Goal: Task Accomplishment & Management: Use online tool/utility

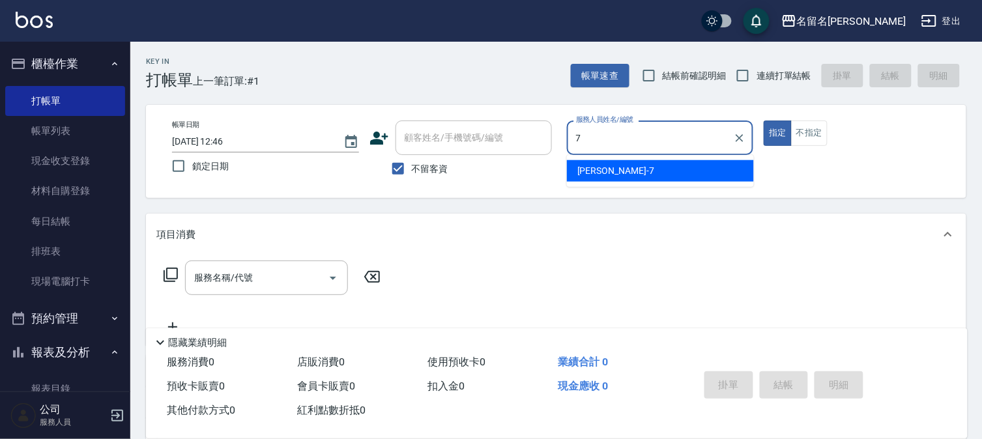
type input "7"
click at [240, 200] on div "Key In 打帳單 上一筆訂單:#1 帳單速查 結帳前確認明細 連續打單結帳 掛單 結帳 明細 帳單日期 [DATE] 12:46 鎖定日期 顧客姓名/手機…" at bounding box center [556, 323] width 852 height 563
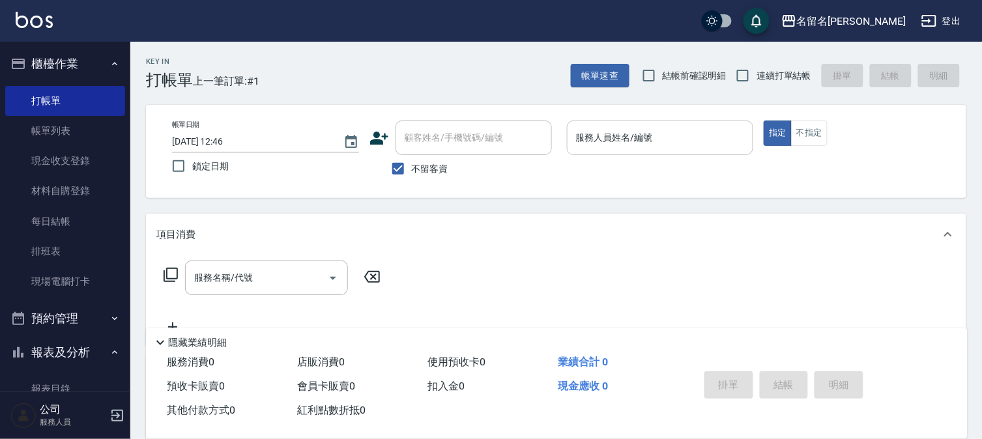
click at [635, 124] on div "服務人員姓名/編號" at bounding box center [660, 138] width 187 height 35
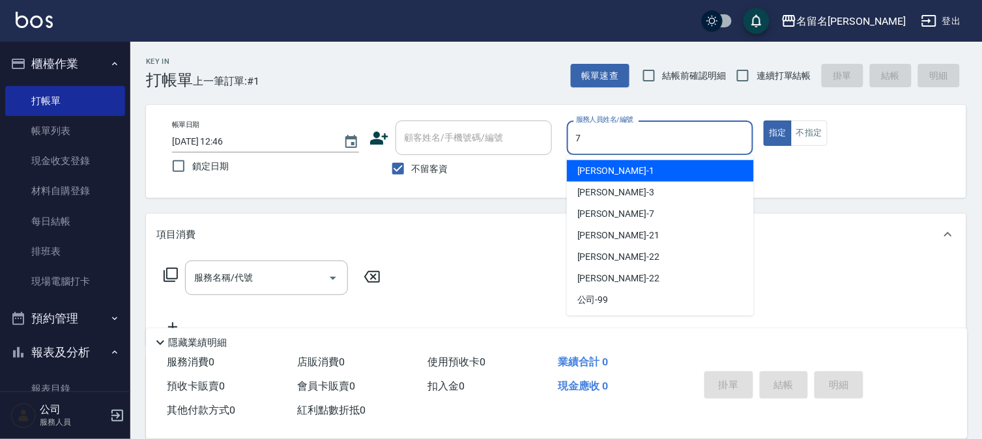
type input "[PERSON_NAME]-7"
type button "true"
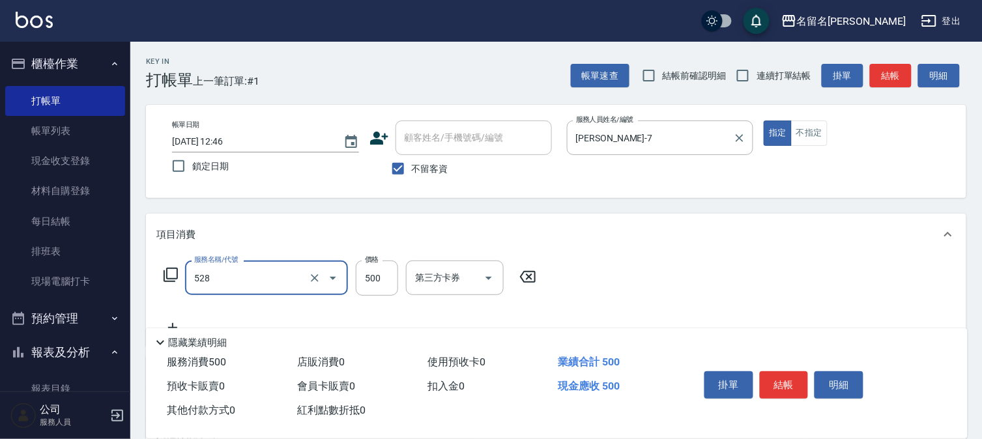
type input "頭皮養護B(528)"
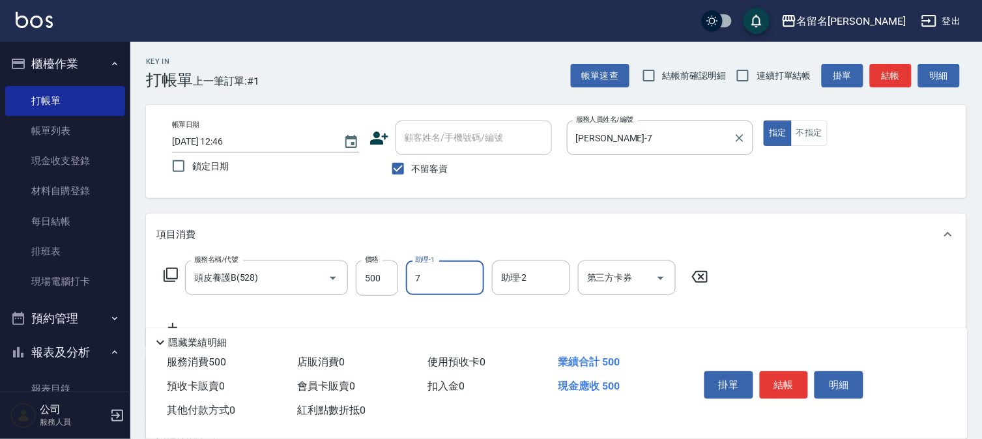
type input "[PERSON_NAME]-7"
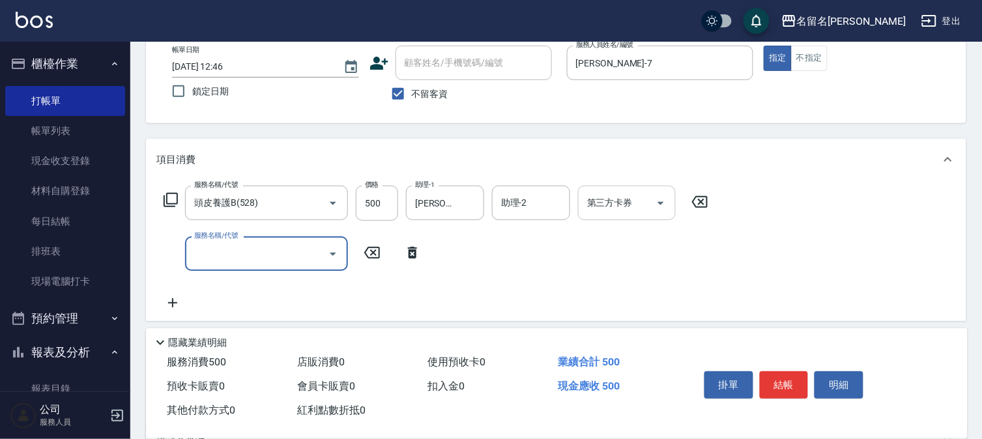
scroll to position [145, 0]
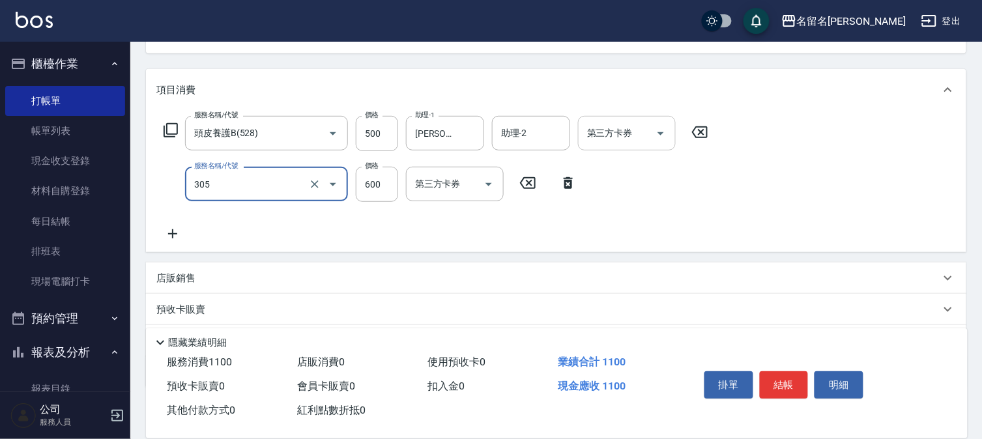
type input "洗+剪(一般)(305)"
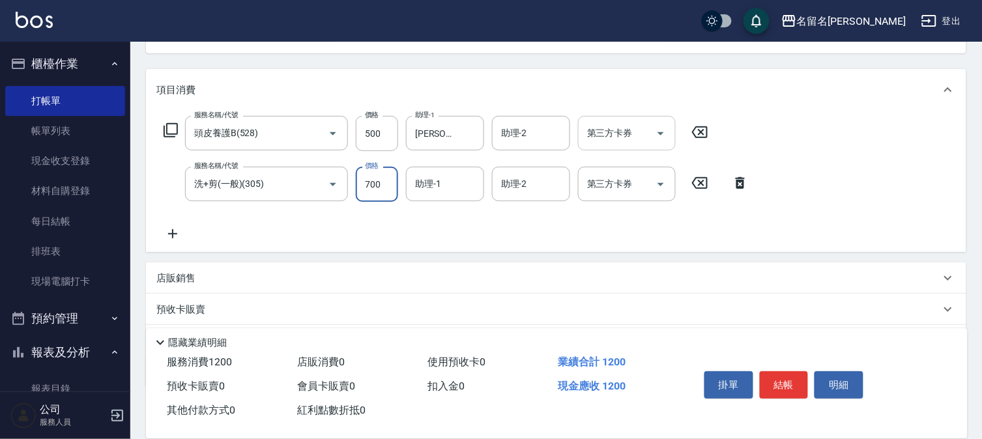
type input "700"
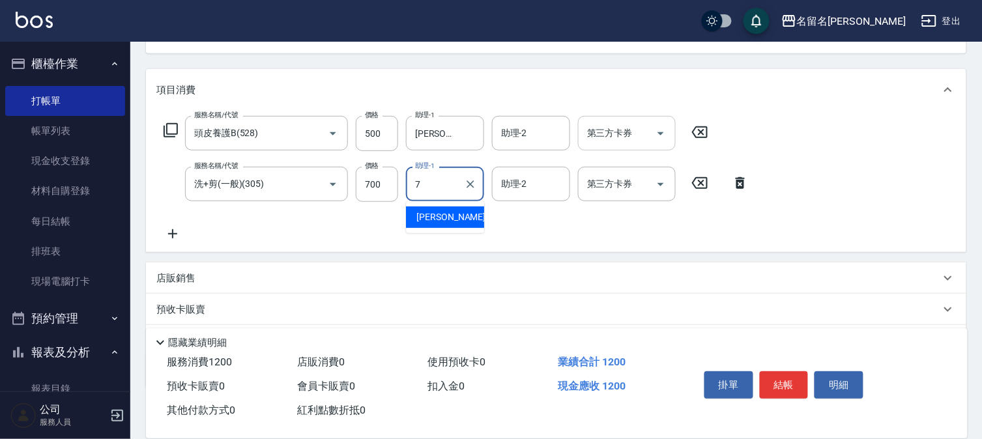
type input "[PERSON_NAME]-7"
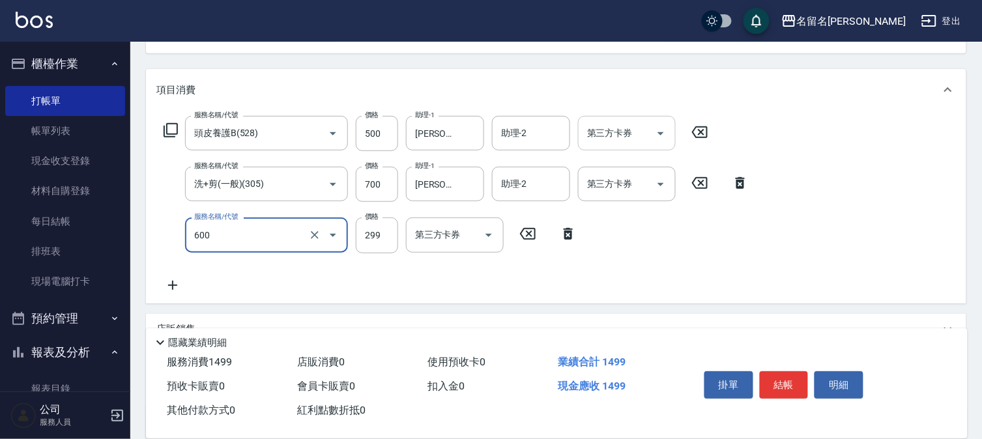
type input "自備護髮(600)"
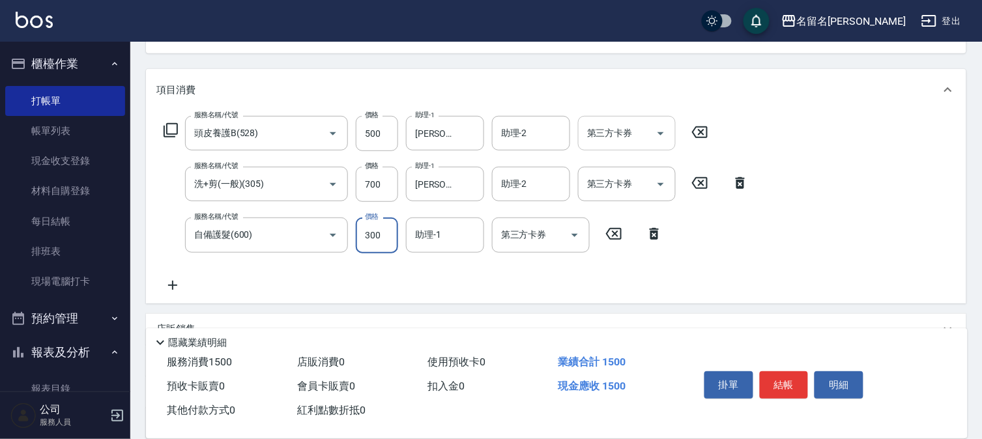
type input "300"
type input "[PERSON_NAME]-7"
click at [786, 380] on button "結帳" at bounding box center [784, 385] width 49 height 27
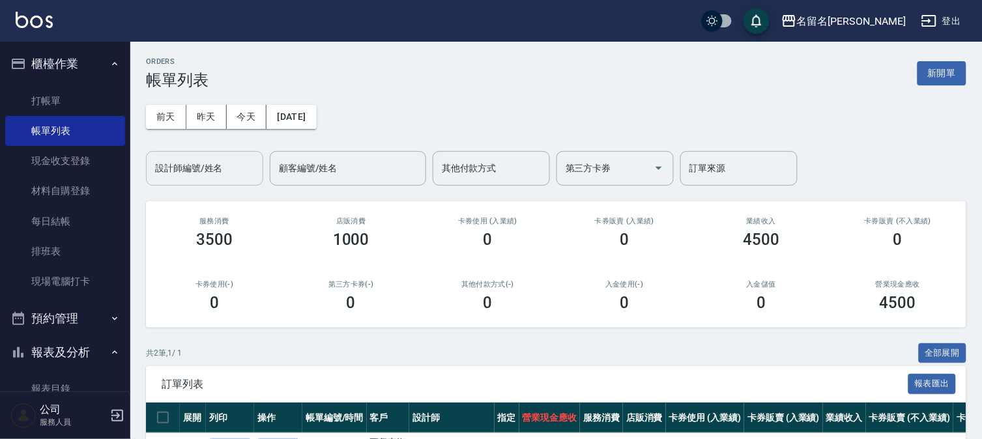
click at [218, 167] on input "設計師編號/姓名" at bounding box center [205, 168] width 106 height 23
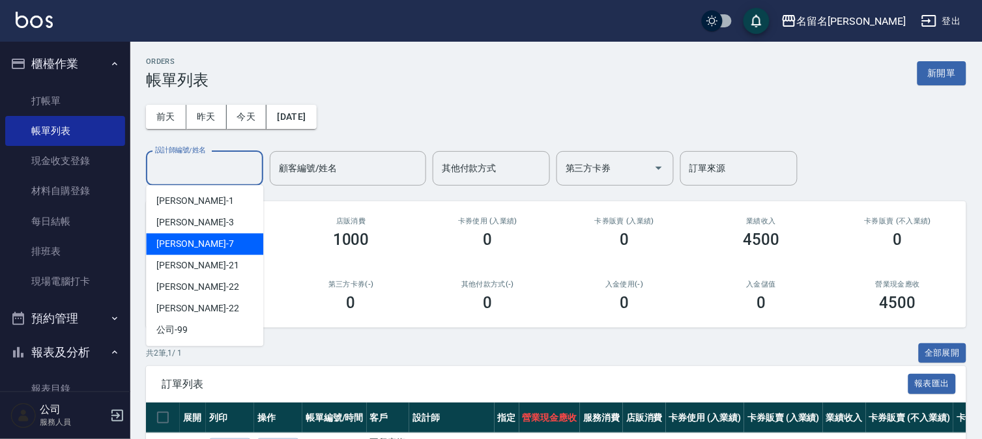
click at [213, 245] on div "[PERSON_NAME]-7" at bounding box center [204, 244] width 117 height 22
type input "[PERSON_NAME]-7"
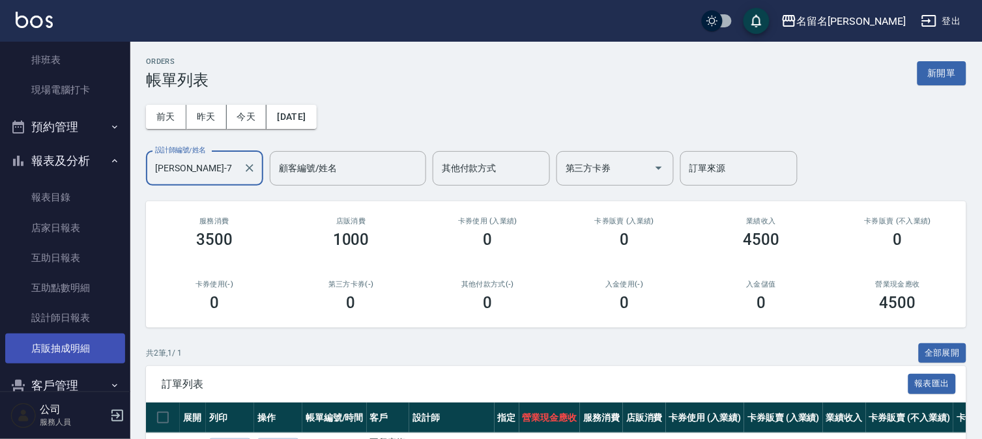
scroll to position [217, 0]
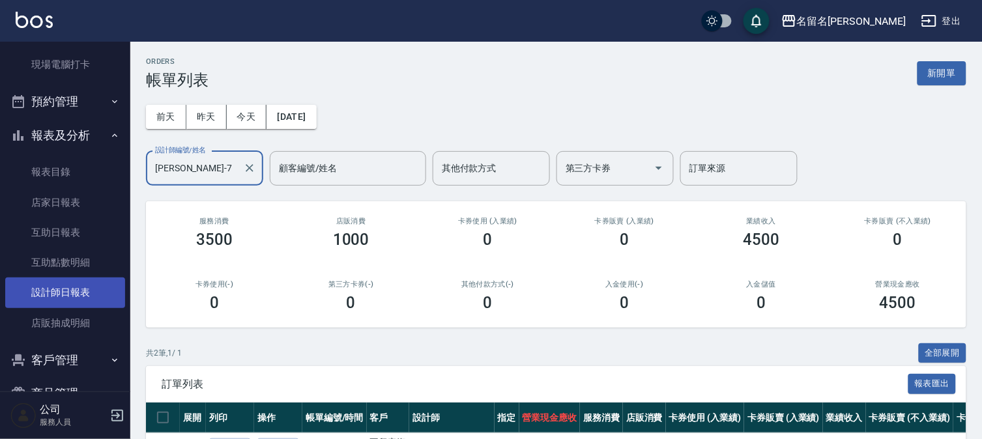
click at [67, 290] on link "設計師日報表" at bounding box center [65, 293] width 120 height 30
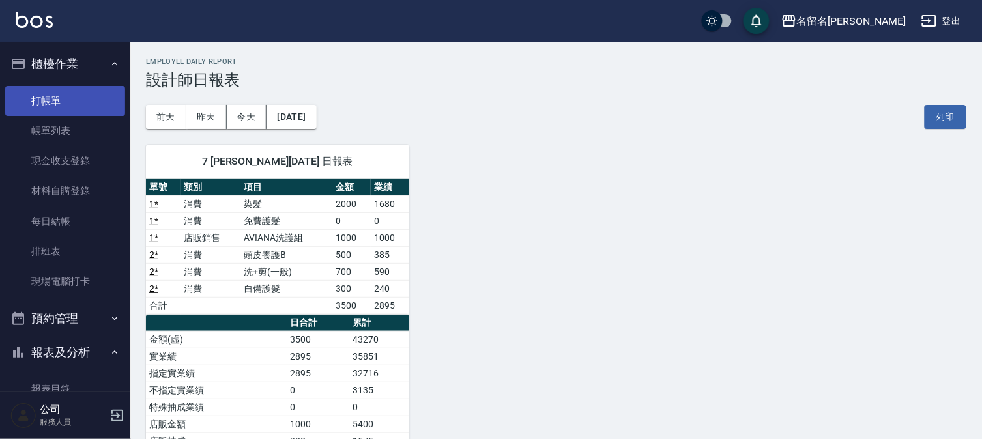
click at [50, 102] on link "打帳單" at bounding box center [65, 101] width 120 height 30
